Goal: Task Accomplishment & Management: Complete application form

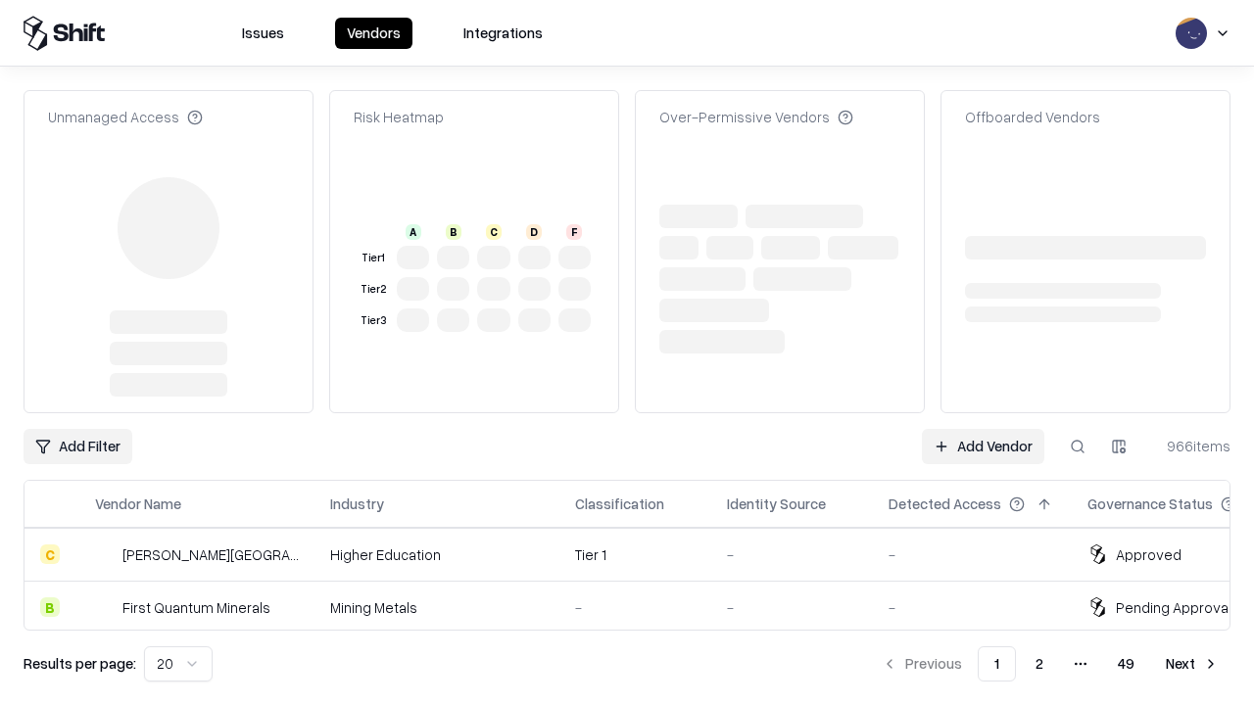
click at [983, 429] on link "Add Vendor" at bounding box center [983, 446] width 122 height 35
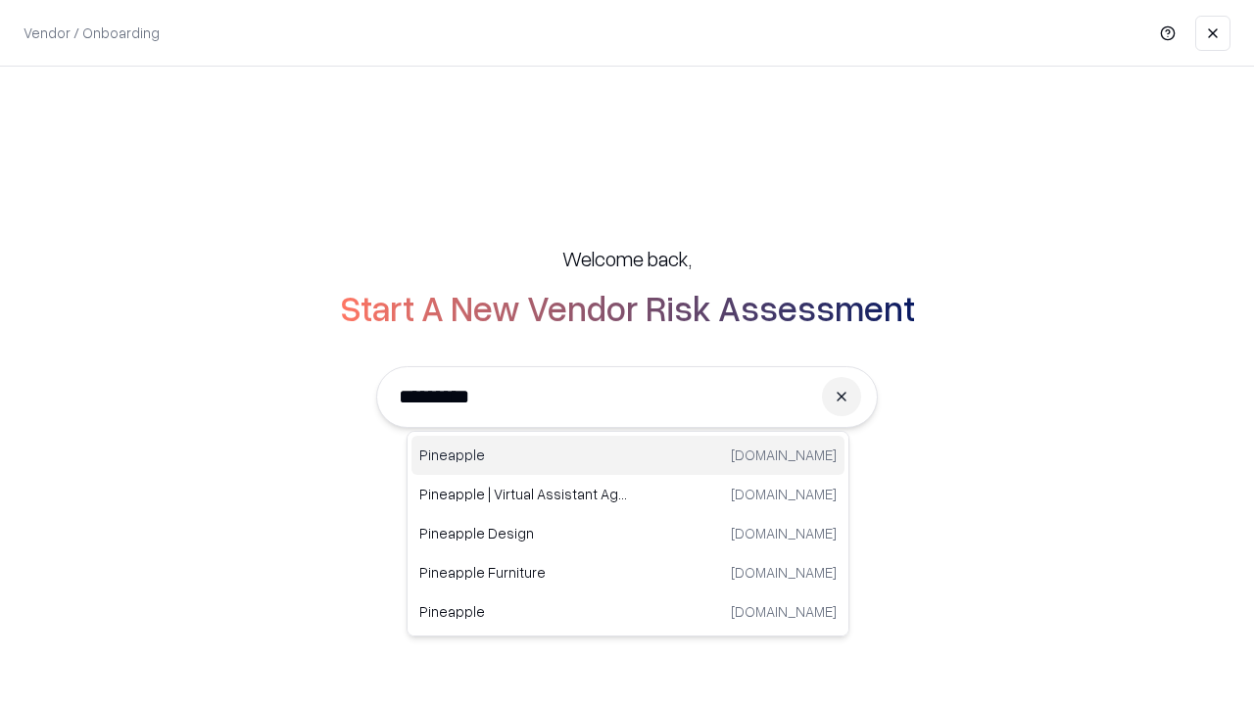
click at [628, 456] on div "Pineapple pineappleenergy.com" at bounding box center [628, 455] width 433 height 39
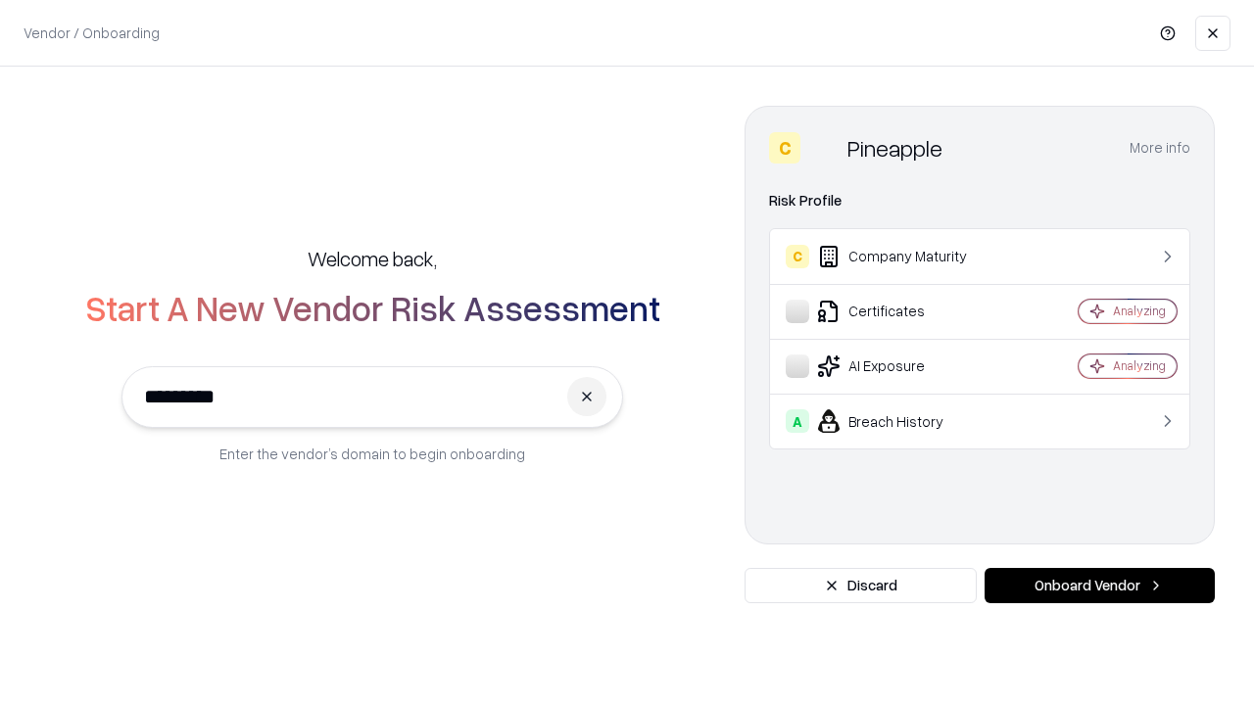
type input "*********"
click at [1099, 586] on button "Onboard Vendor" at bounding box center [1100, 585] width 230 height 35
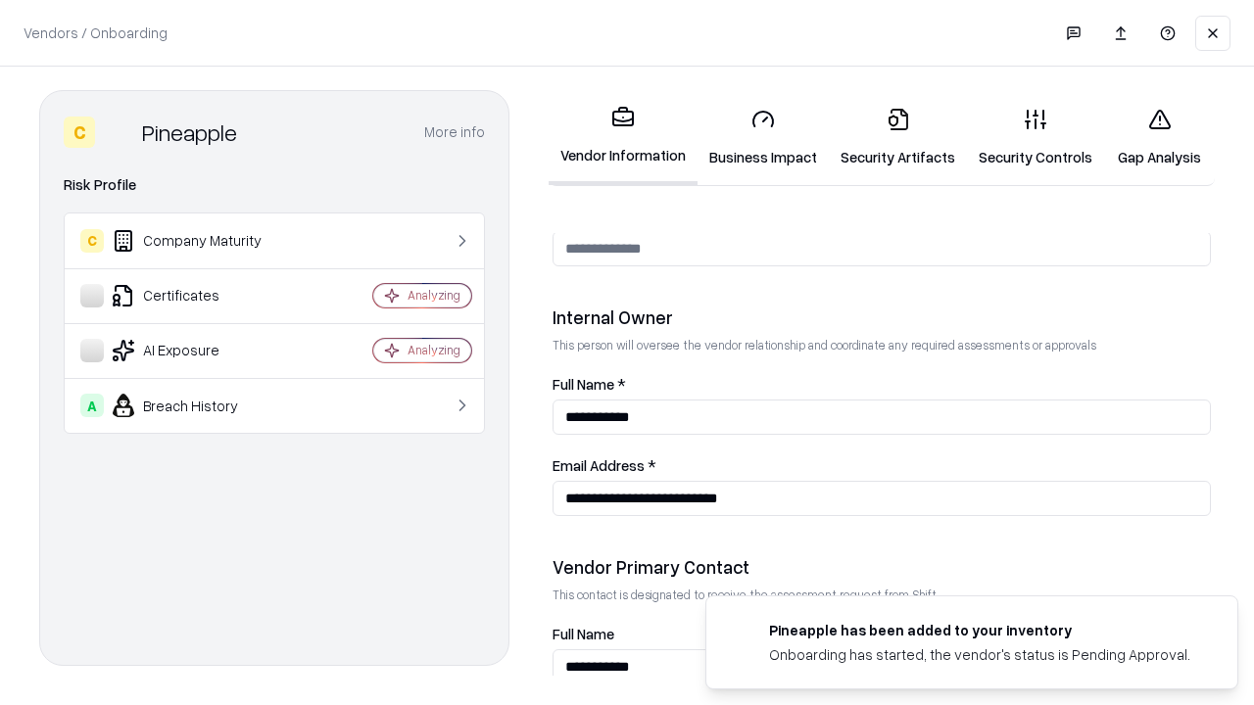
scroll to position [1015, 0]
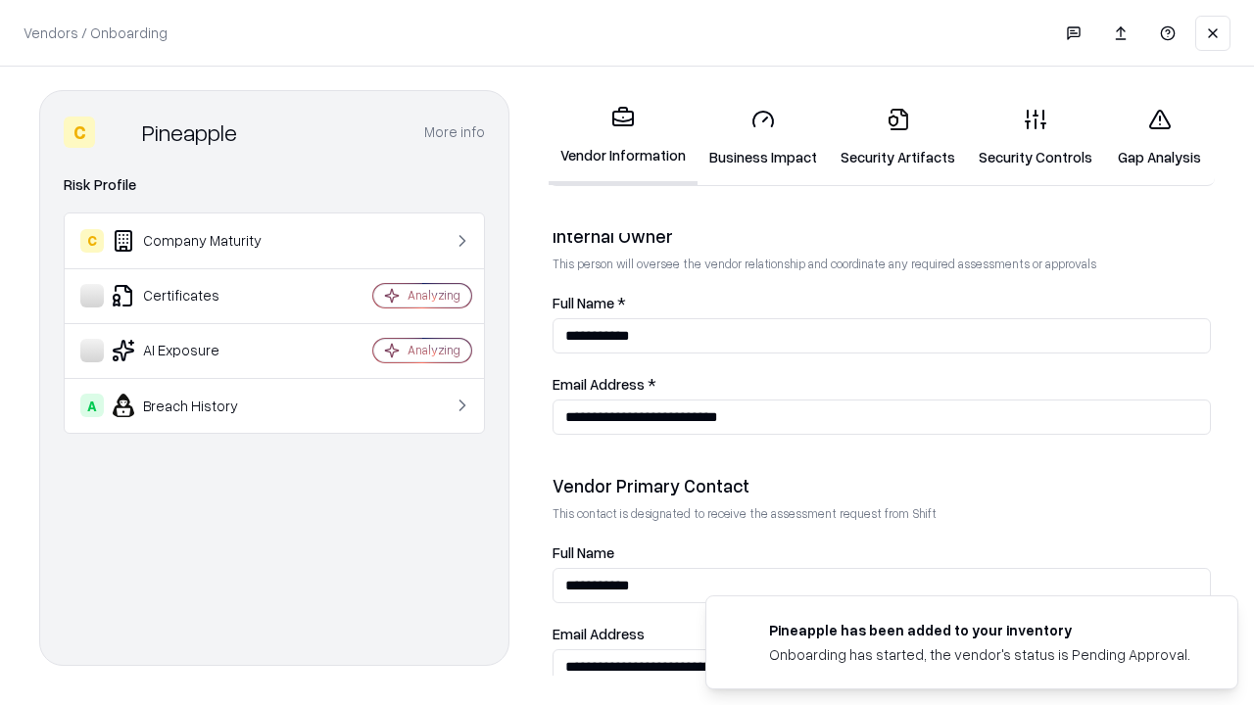
click at [898, 137] on link "Security Artifacts" at bounding box center [898, 137] width 138 height 91
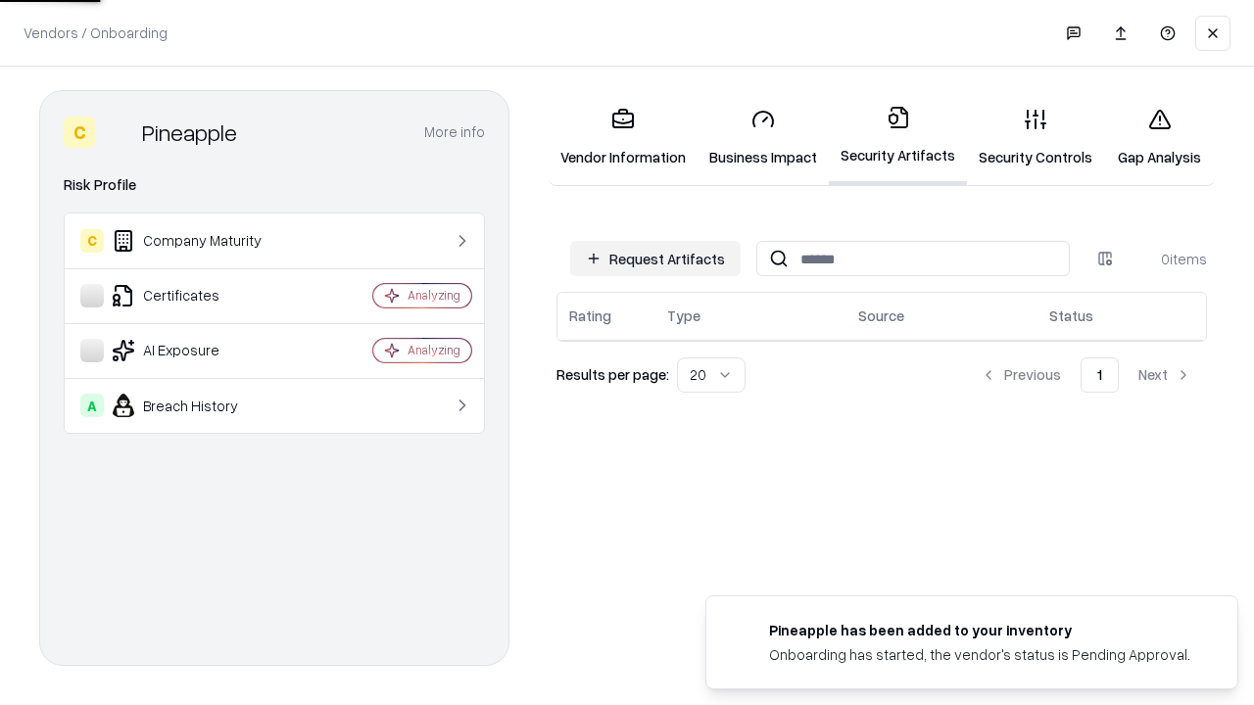
click at [655, 259] on button "Request Artifacts" at bounding box center [655, 258] width 170 height 35
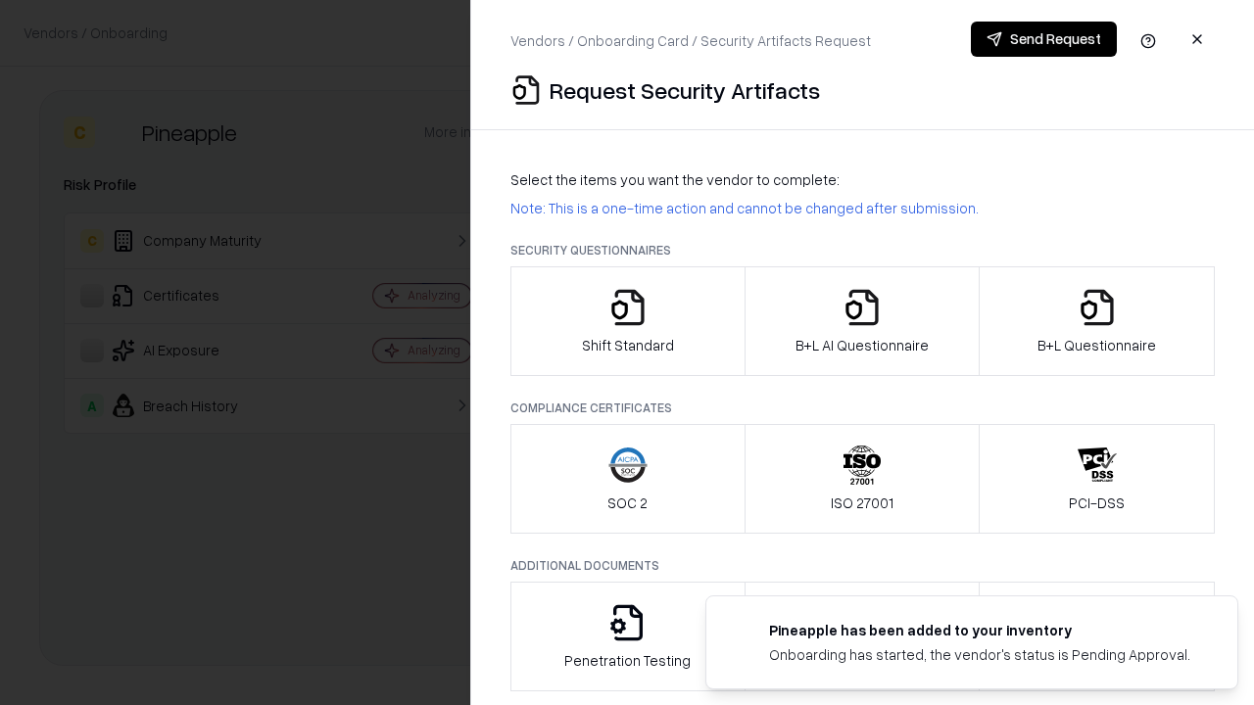
click at [1096, 321] on icon "button" at bounding box center [1097, 307] width 39 height 39
click at [861, 321] on icon "button" at bounding box center [862, 307] width 39 height 39
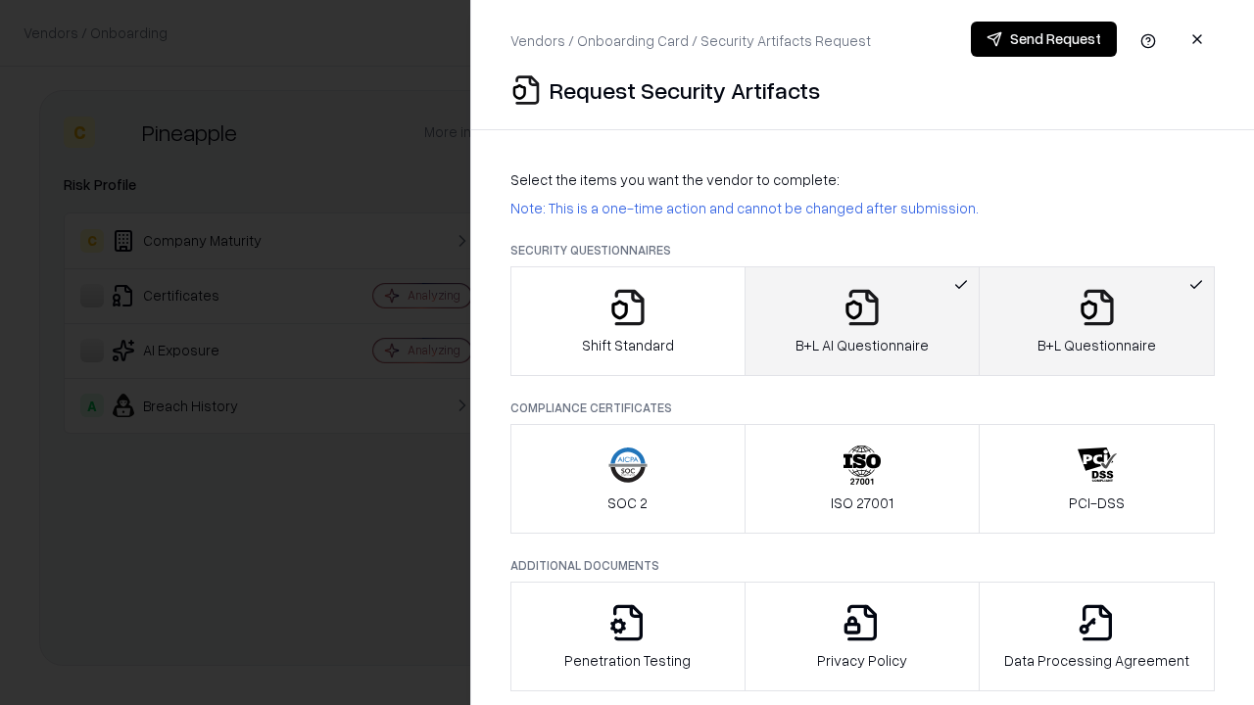
click at [1044, 39] on button "Send Request" at bounding box center [1044, 39] width 146 height 35
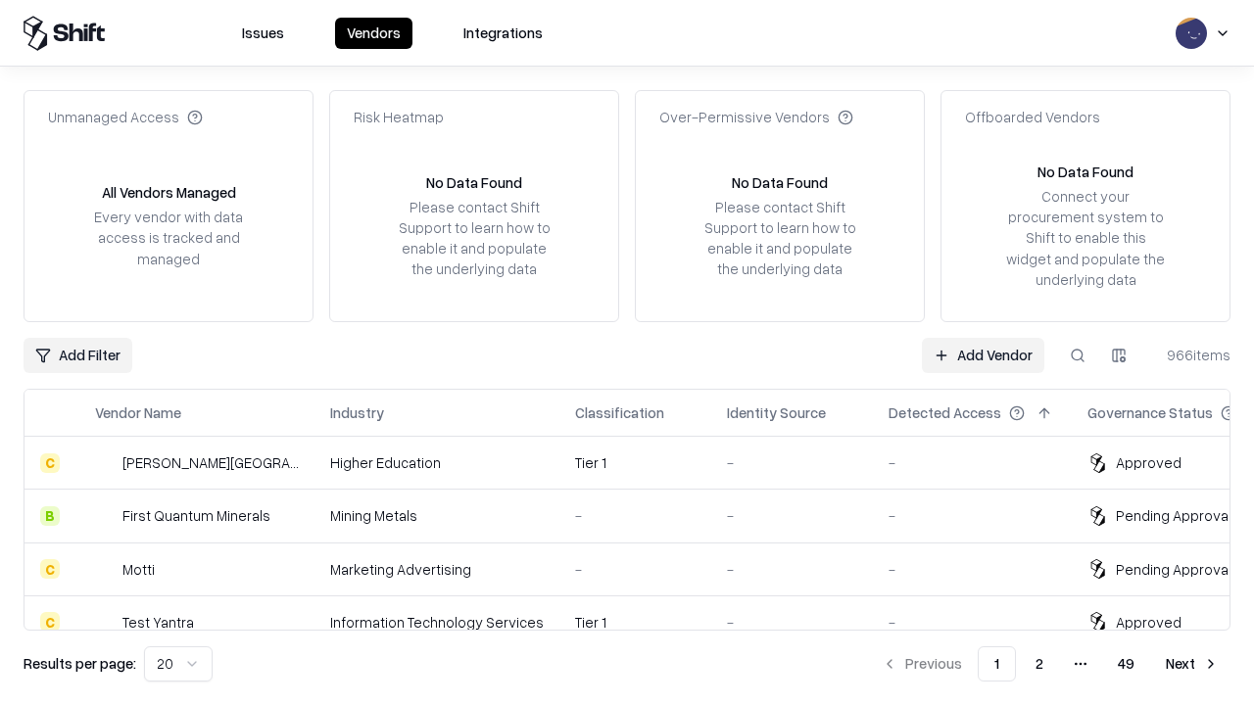
click at [1078, 355] on button at bounding box center [1077, 355] width 35 height 35
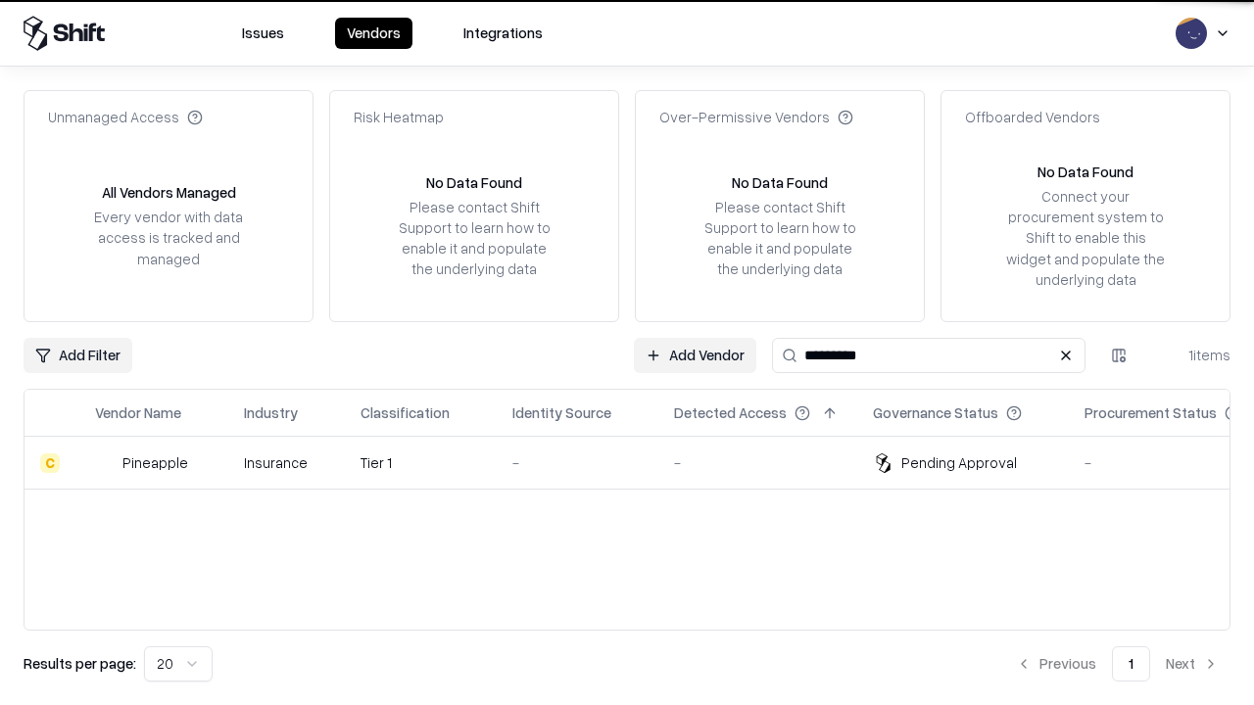
type input "*********"
click at [639, 462] on div "-" at bounding box center [577, 463] width 130 height 21
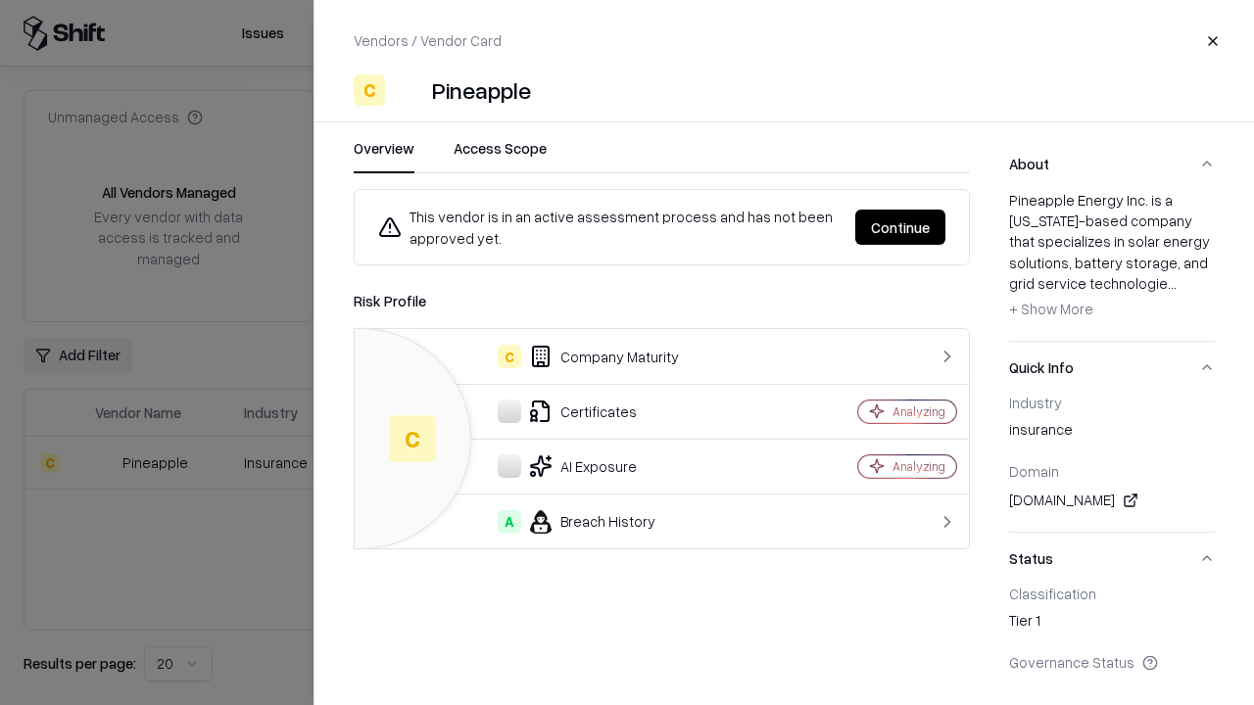
click at [900, 227] on button "Continue" at bounding box center [900, 227] width 90 height 35
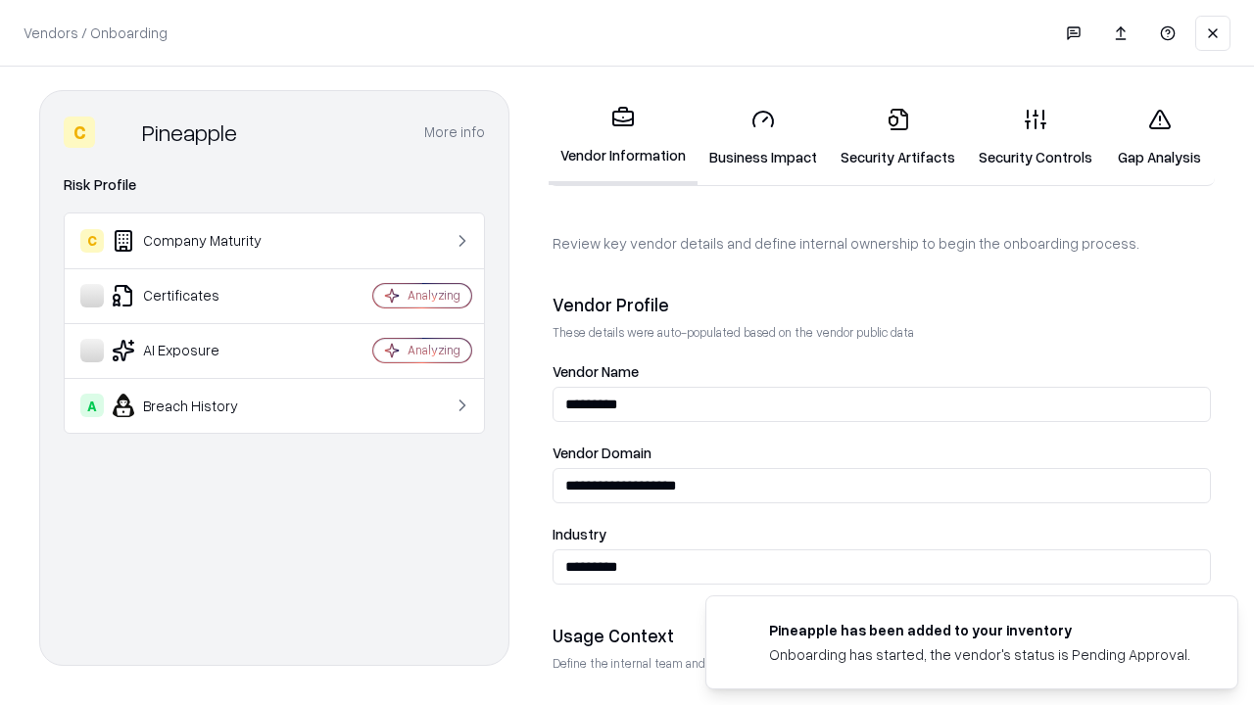
click at [898, 137] on link "Security Artifacts" at bounding box center [898, 137] width 138 height 91
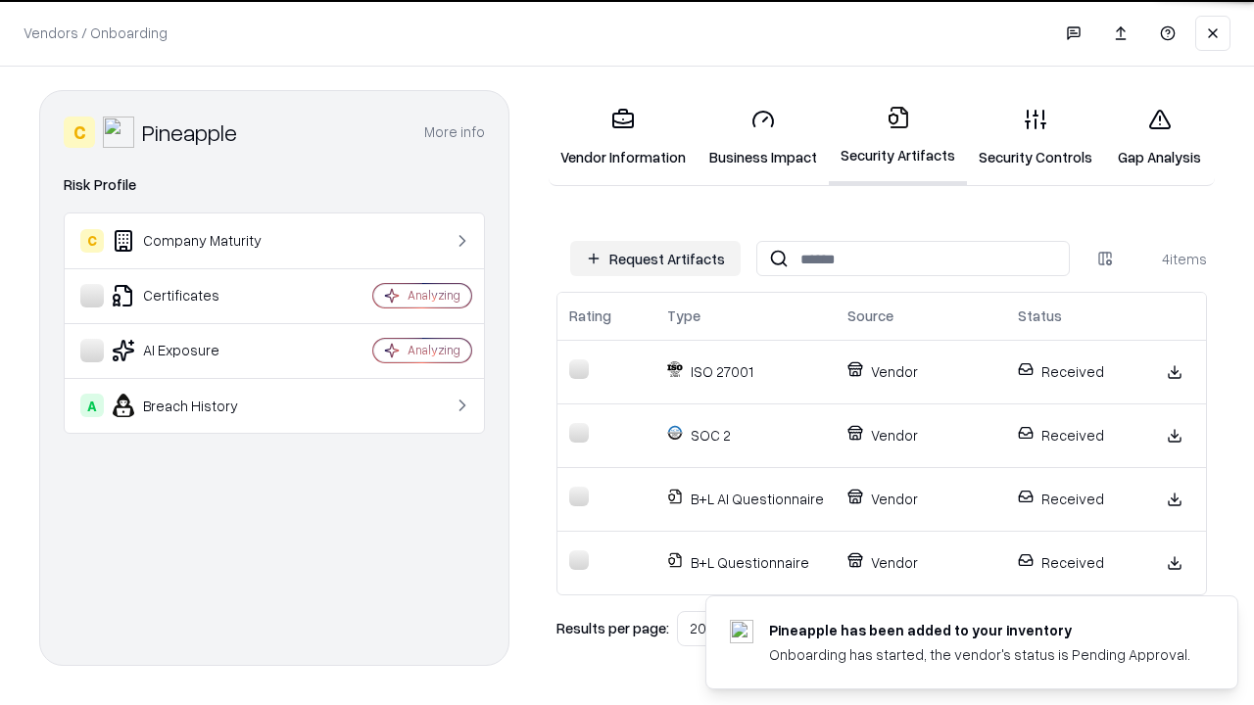
click at [1159, 137] on link "Gap Analysis" at bounding box center [1159, 137] width 111 height 91
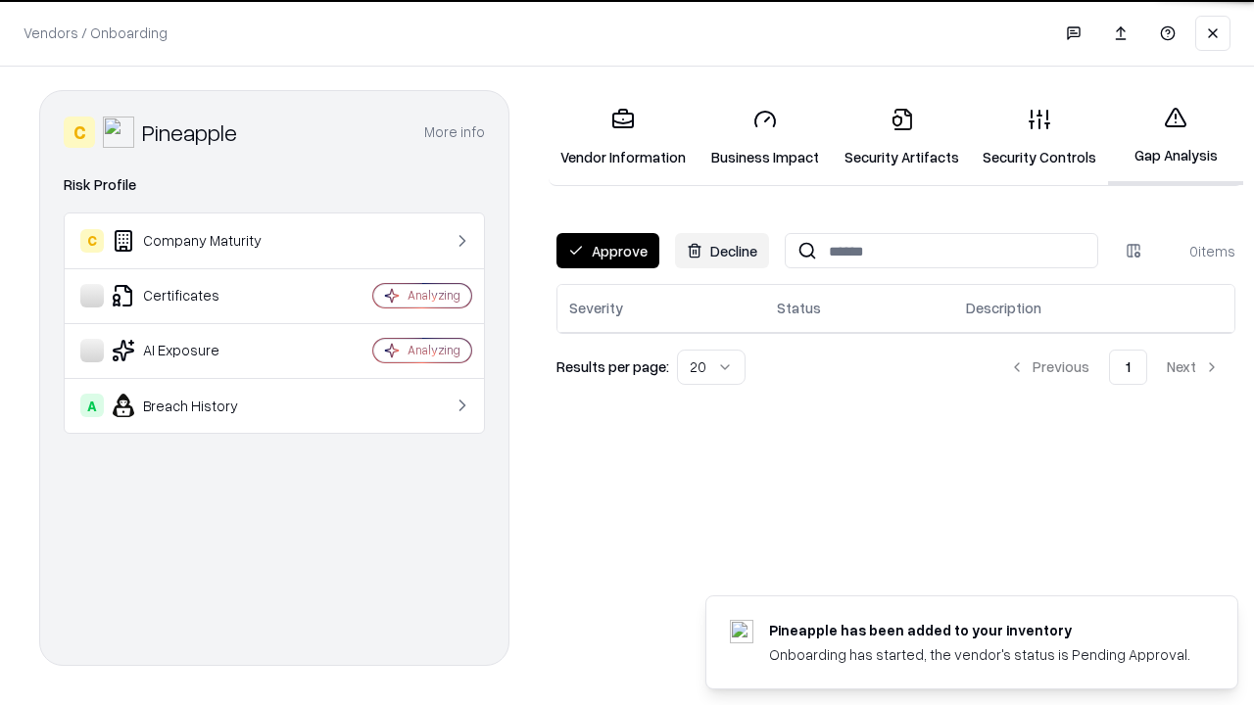
click at [607, 251] on button "Approve" at bounding box center [608, 250] width 103 height 35
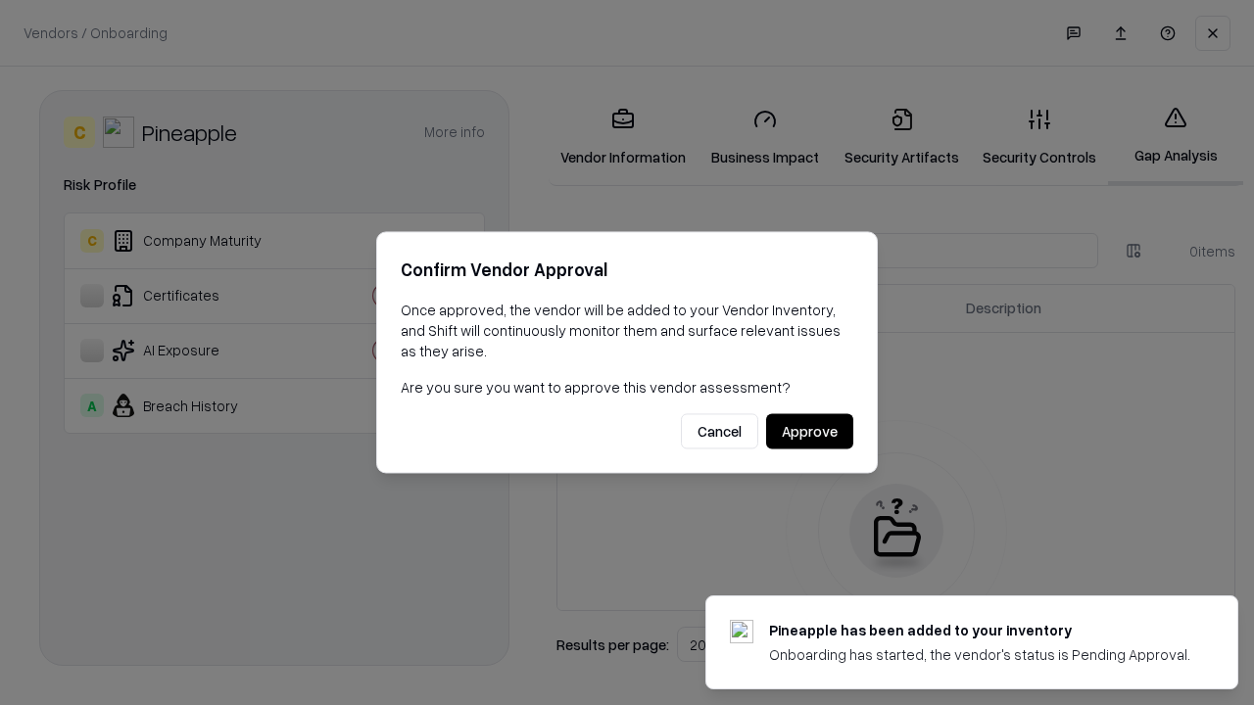
click at [809, 431] on button "Approve" at bounding box center [809, 431] width 87 height 35
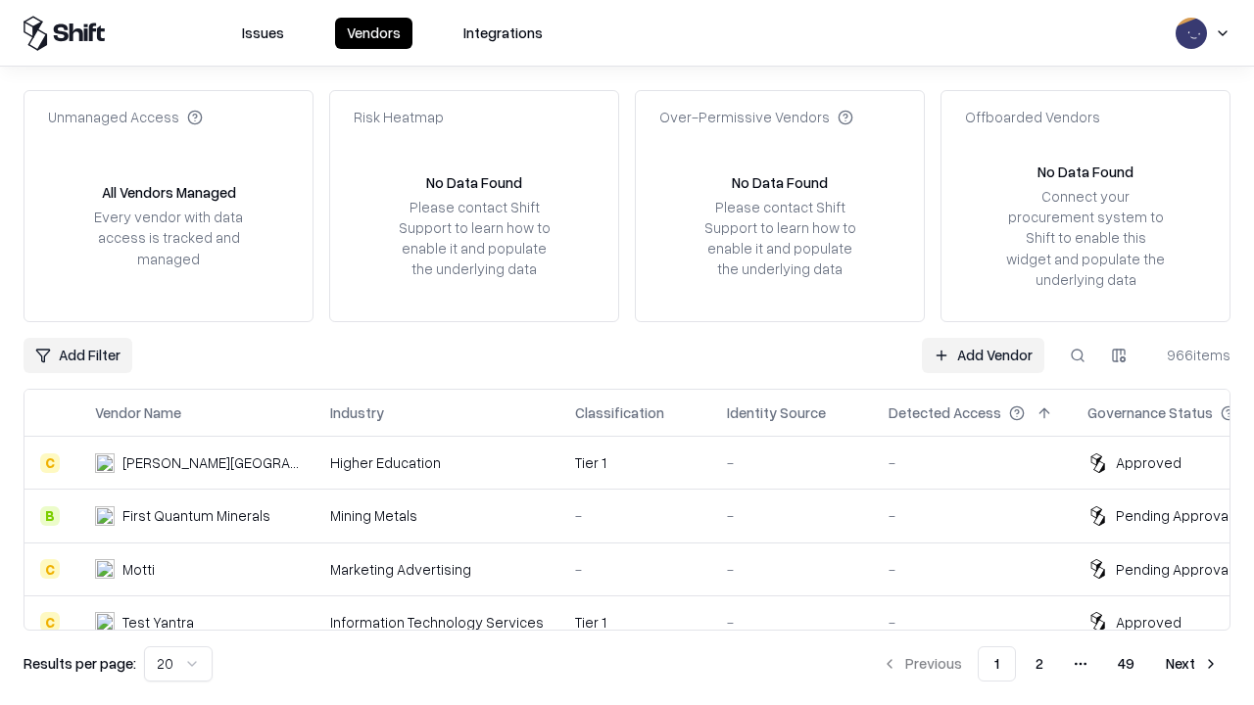
type input "*********"
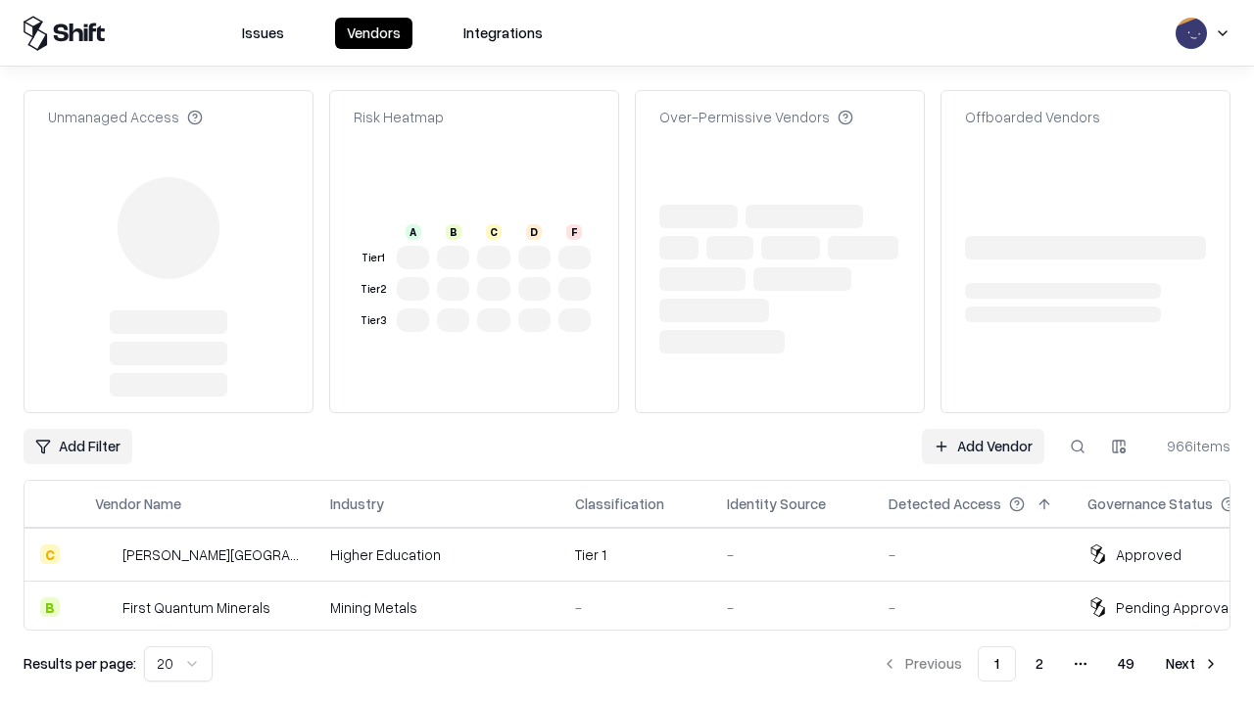
click at [983, 429] on link "Add Vendor" at bounding box center [983, 446] width 122 height 35
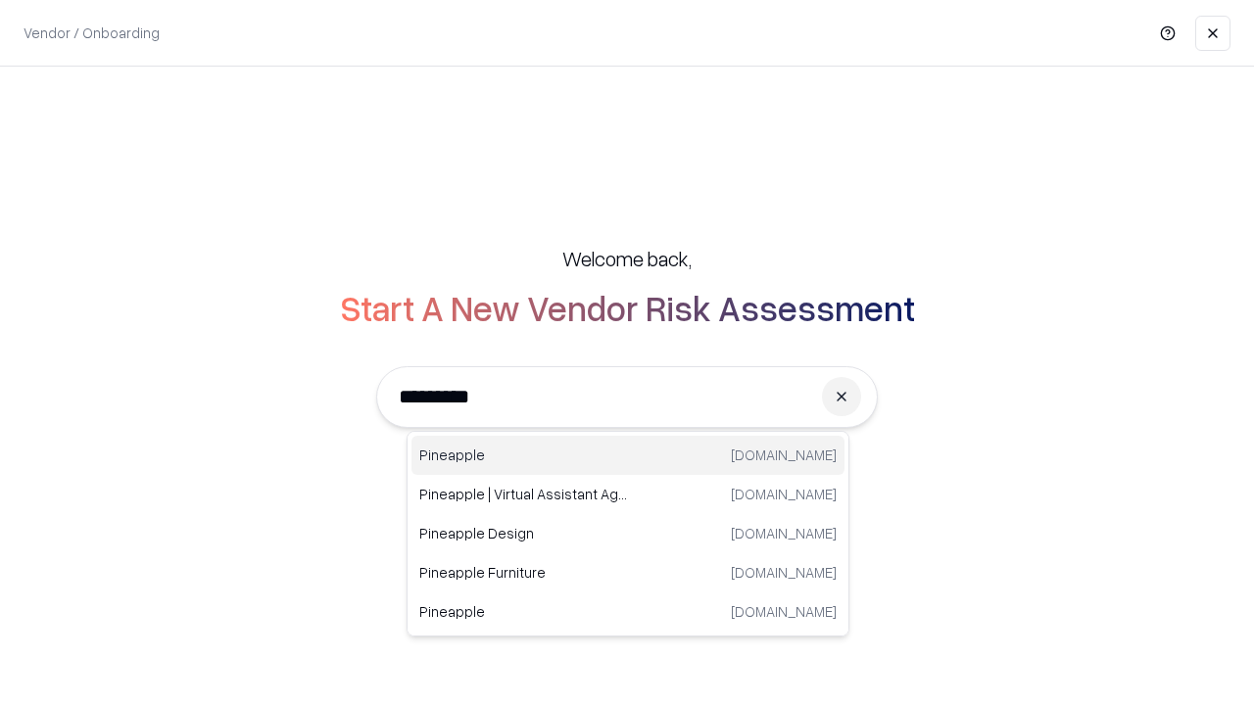
click at [628, 456] on div "Pineapple pineappleenergy.com" at bounding box center [628, 455] width 433 height 39
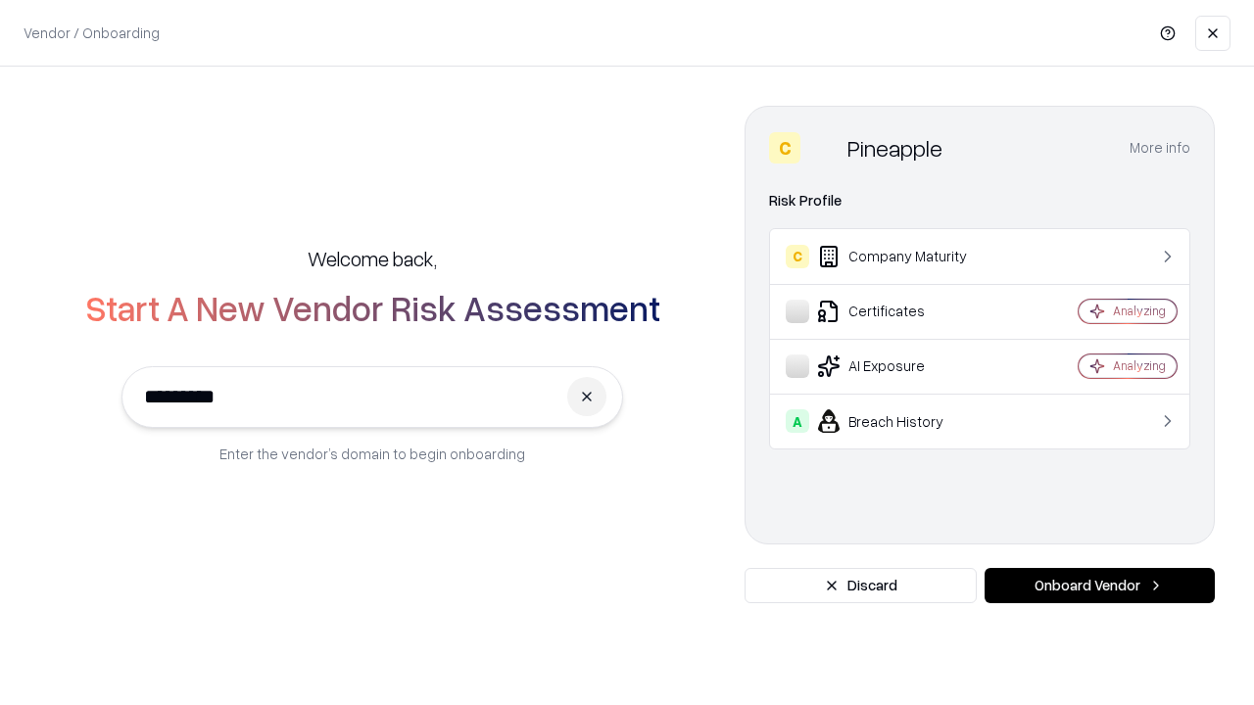
type input "*********"
click at [1099, 586] on button "Onboard Vendor" at bounding box center [1100, 585] width 230 height 35
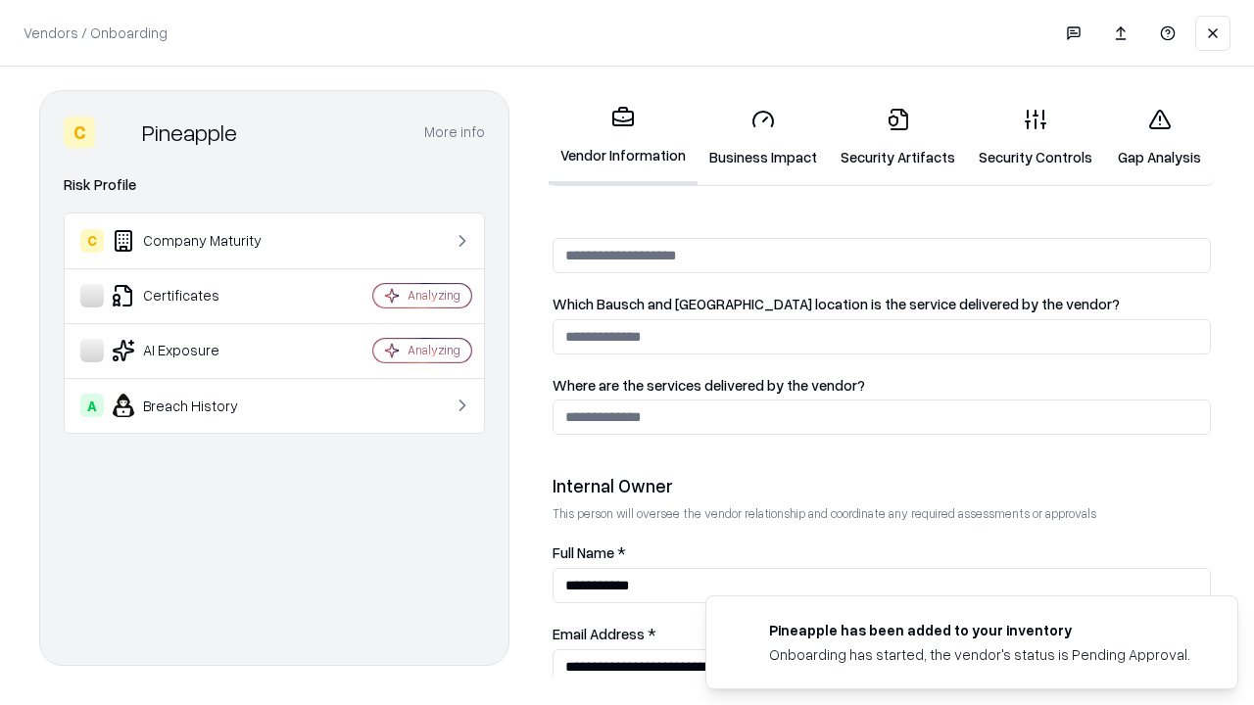
scroll to position [1015, 0]
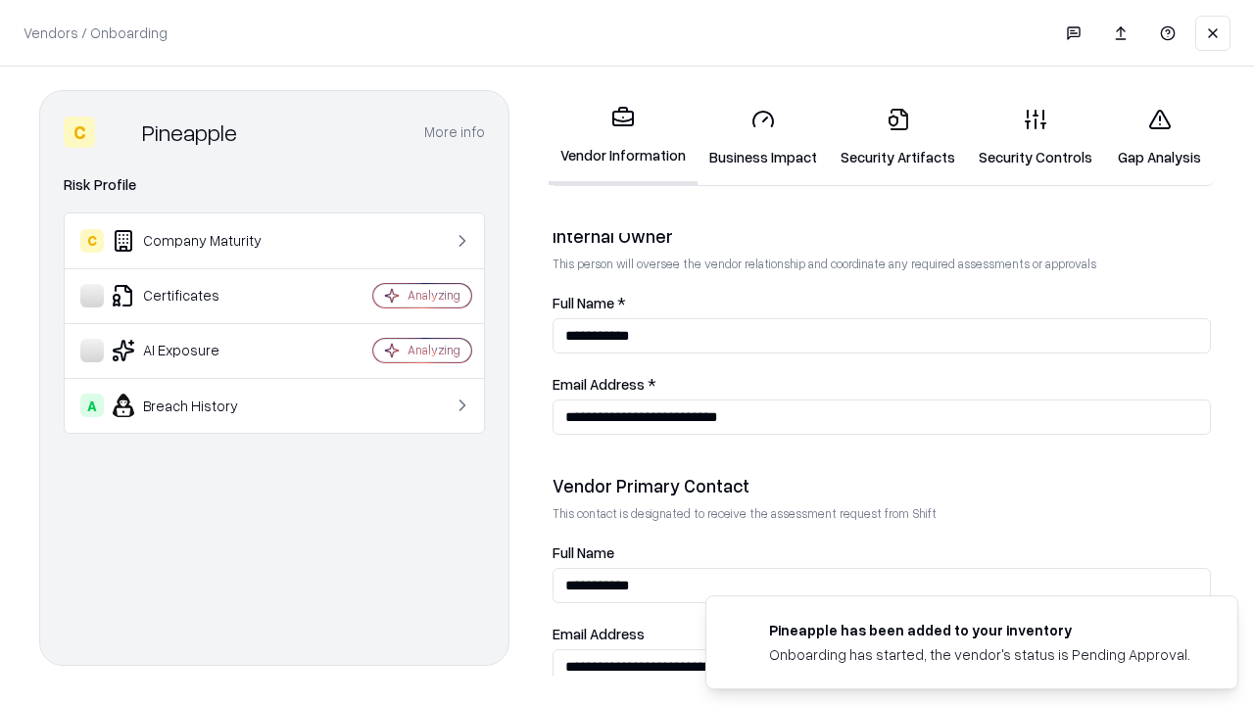
click at [1159, 137] on link "Gap Analysis" at bounding box center [1159, 137] width 111 height 91
